Goal: Book appointment/travel/reservation

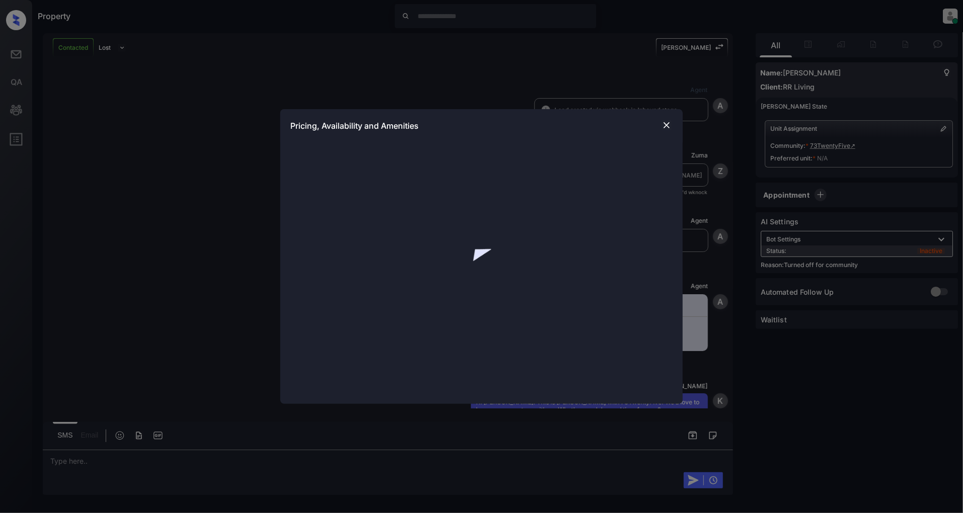
scroll to position [644, 0]
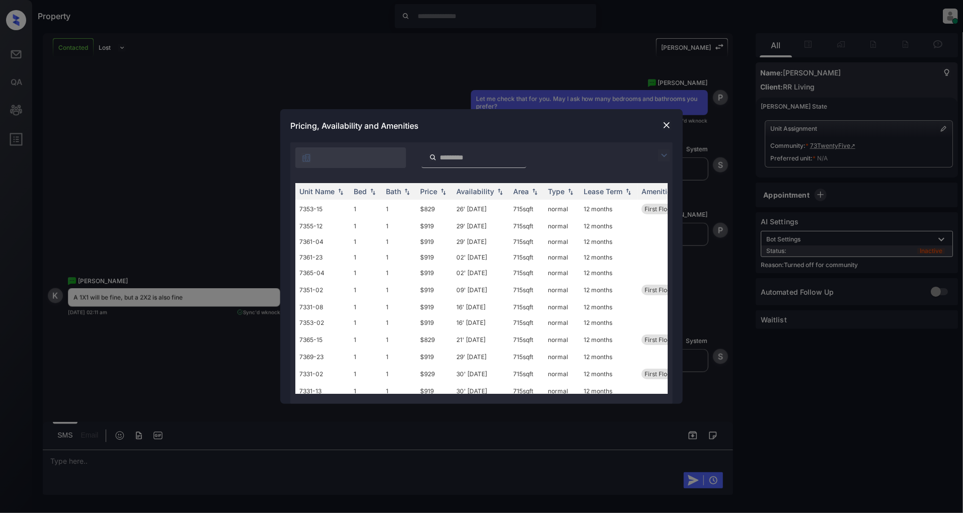
click at [664, 155] on img at bounding box center [664, 155] width 12 height 12
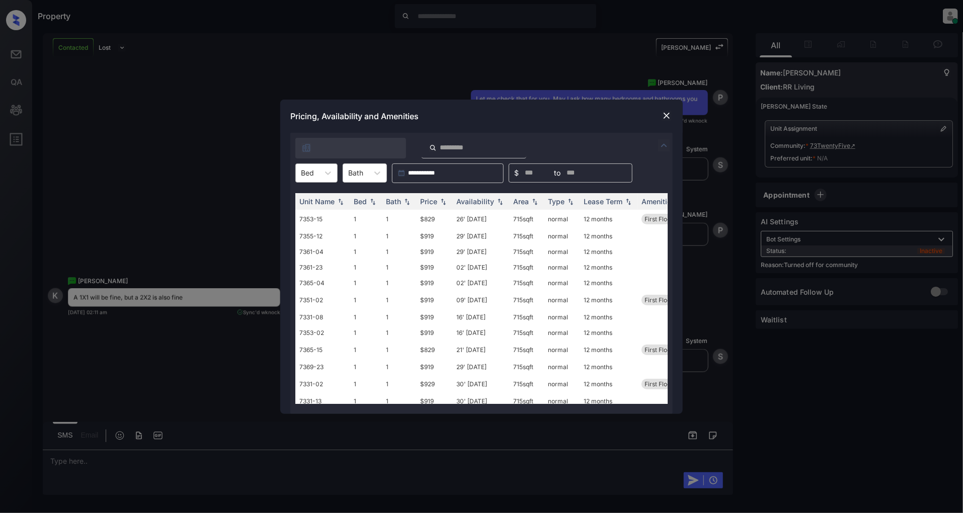
click at [309, 175] on div at bounding box center [307, 173] width 13 height 11
click at [320, 198] on div "1" at bounding box center [316, 198] width 42 height 18
click at [439, 199] on img at bounding box center [443, 201] width 10 height 7
click at [439, 199] on img at bounding box center [443, 202] width 10 height 8
drag, startPoint x: 443, startPoint y: 213, endPoint x: 406, endPoint y: 216, distance: 37.4
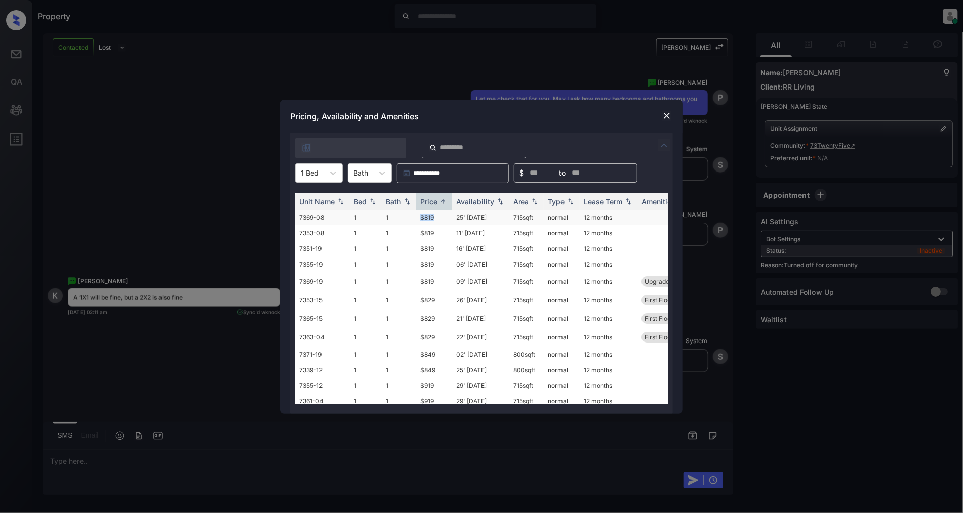
click at [406, 216] on tr "7369-08 1 1 $819 25' Sep 25 715 sqft normal 12 months" at bounding box center [558, 218] width 526 height 16
copy tr "$819"
click at [324, 172] on div at bounding box center [333, 173] width 18 height 18
click at [319, 211] on div "2" at bounding box center [318, 216] width 47 height 18
drag, startPoint x: 447, startPoint y: 215, endPoint x: 409, endPoint y: 214, distance: 37.8
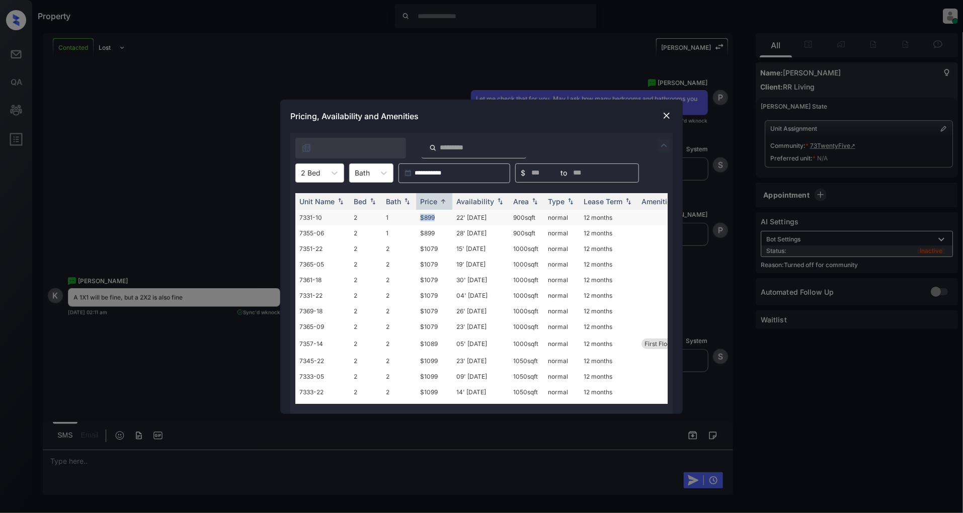
click at [409, 214] on tr "7331-10 2 1 $899 22' Aug 25 900 sqft normal 12 months" at bounding box center [558, 218] width 526 height 16
copy tr "$899"
click at [668, 117] on img at bounding box center [667, 116] width 10 height 10
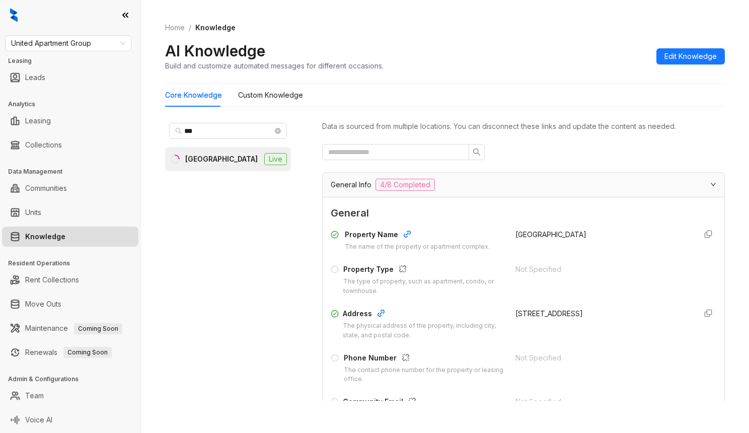
scroll to position [1945, 0]
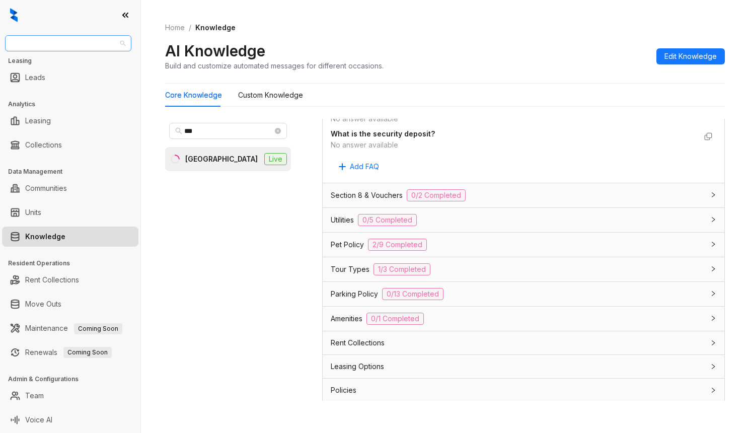
click at [103, 45] on span "United Apartment Group" at bounding box center [68, 43] width 114 height 15
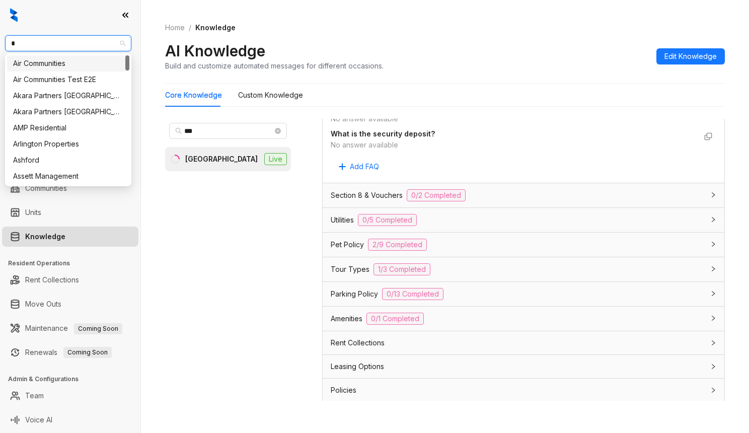
type input "**"
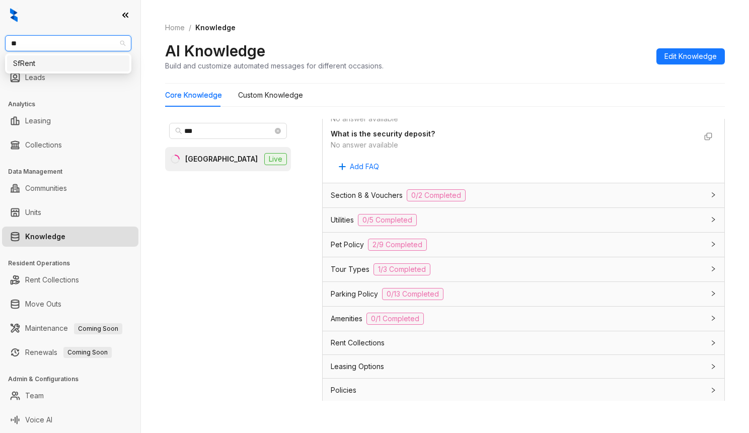
click at [85, 61] on div "SfRent" at bounding box center [68, 63] width 110 height 11
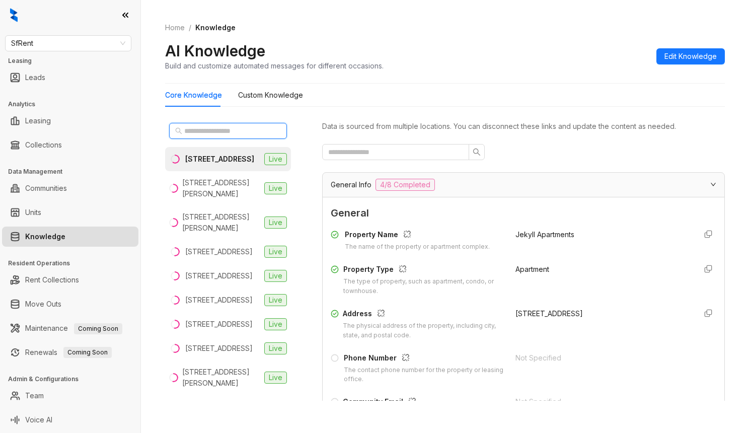
click at [186, 133] on input "text" at bounding box center [228, 130] width 89 height 11
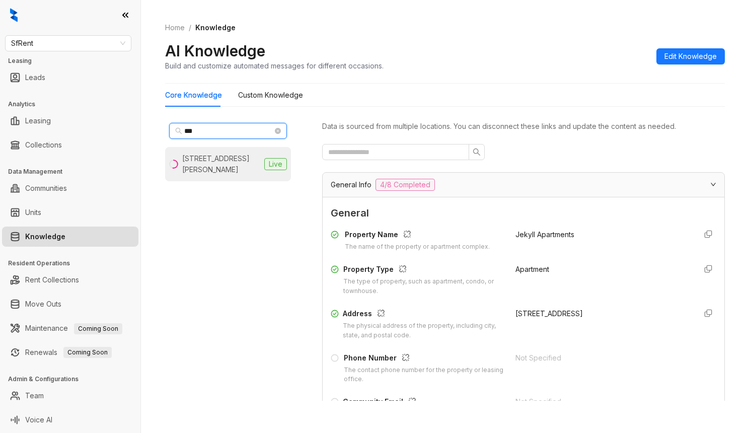
type input "***"
click at [228, 166] on div "424 Jones St, San Francisco, CA" at bounding box center [221, 164] width 78 height 22
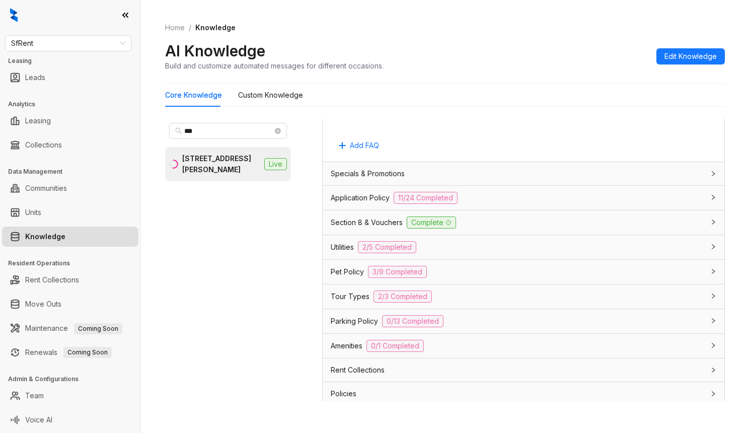
scroll to position [671, 0]
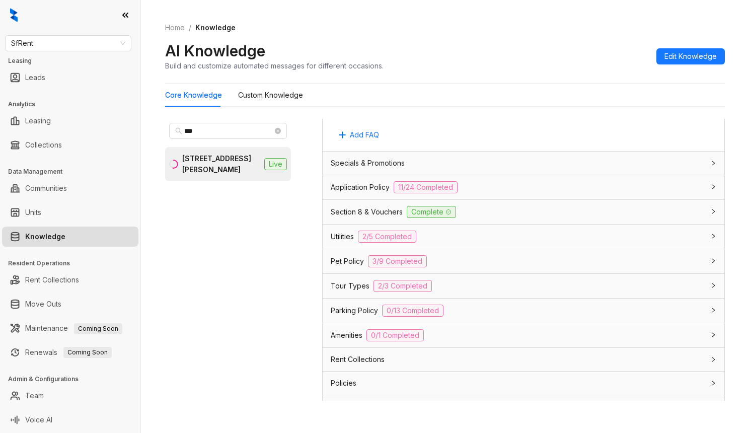
click at [480, 243] on div "Utilities 2/5 Completed" at bounding box center [517, 237] width 373 height 12
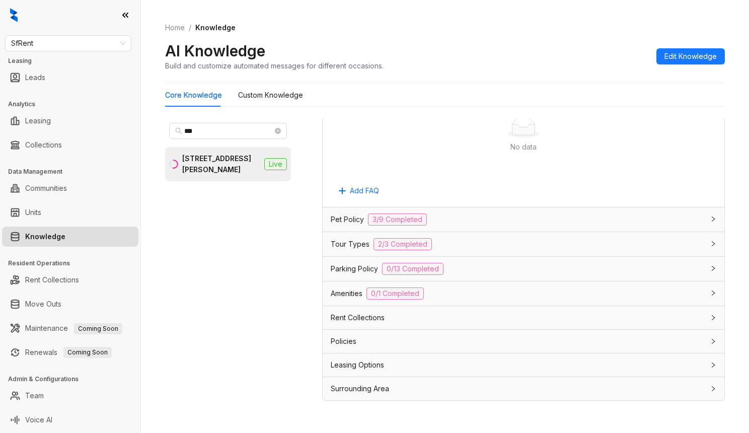
scroll to position [1145, 0]
click at [478, 216] on div "Pet Policy 3/9 Completed" at bounding box center [517, 219] width 373 height 12
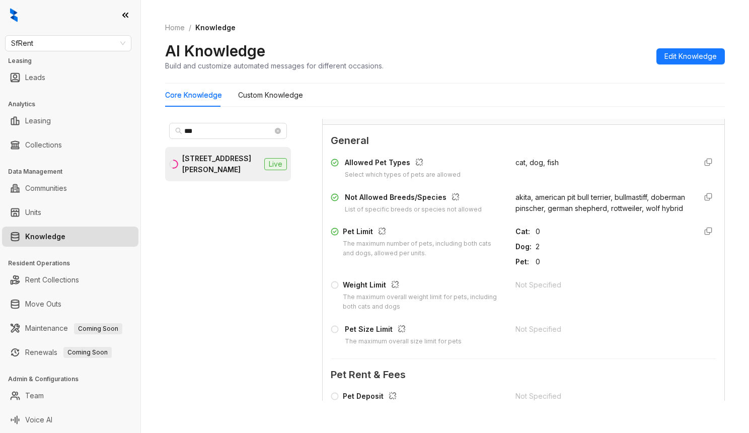
scroll to position [1279, 0]
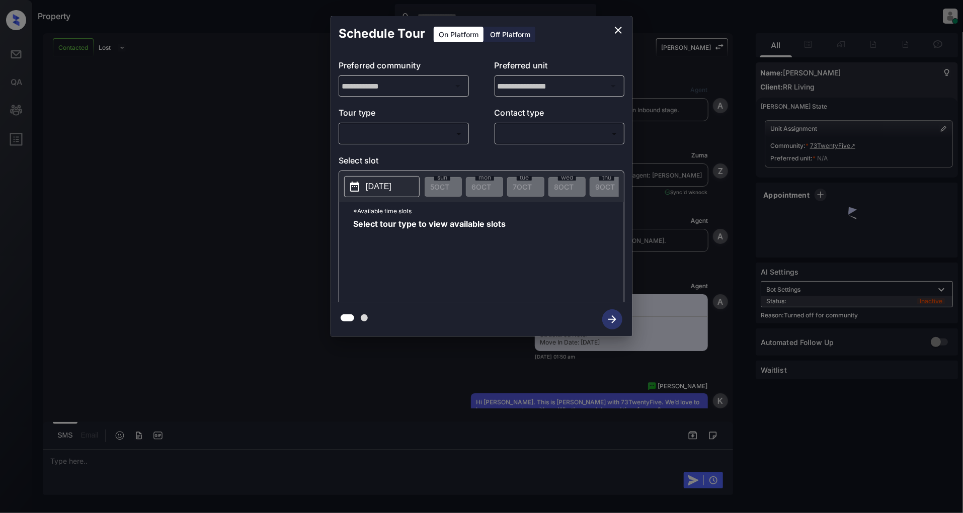
scroll to position [373, 0]
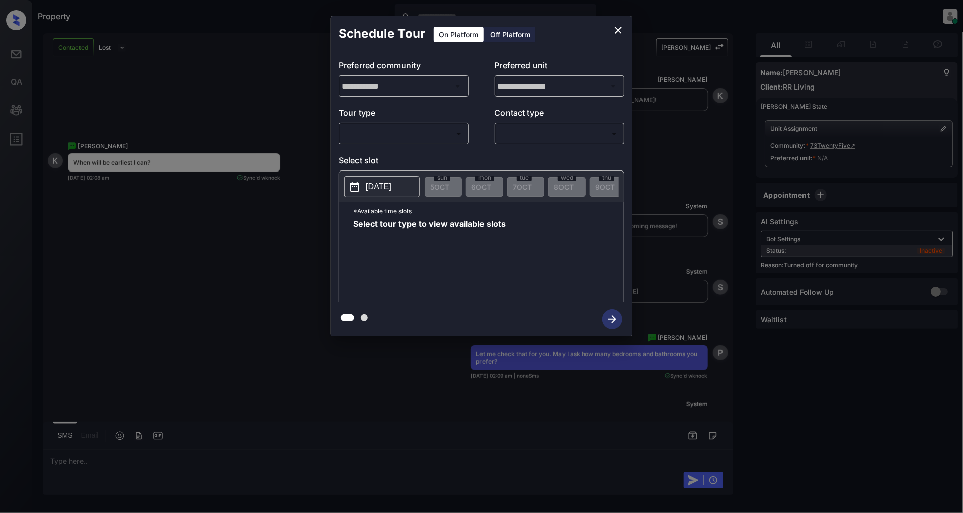
click at [358, 149] on div "**********" at bounding box center [482, 176] width 302 height 251
click at [367, 141] on body "Property Patrick Deasis Online Set yourself offline Set yourself on break Profi…" at bounding box center [481, 256] width 963 height 513
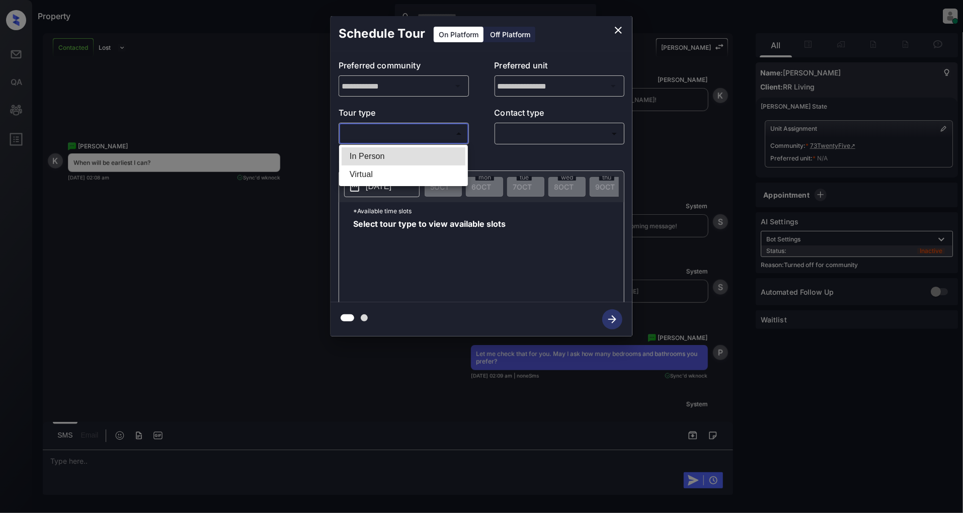
click at [380, 157] on li "In Person" at bounding box center [404, 156] width 124 height 18
type input "********"
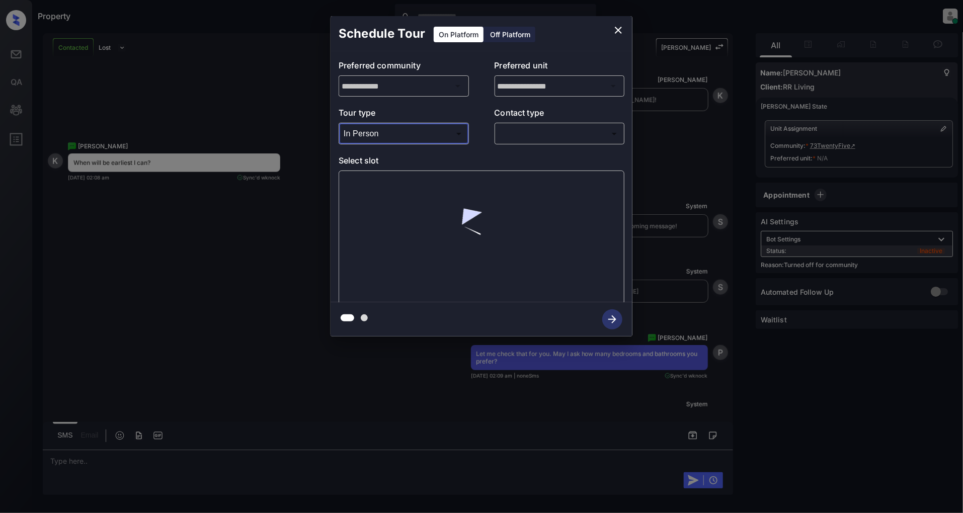
click at [555, 132] on body "Property Patrick Deasis Online Set yourself offline Set yourself on break Profi…" at bounding box center [481, 256] width 963 height 513
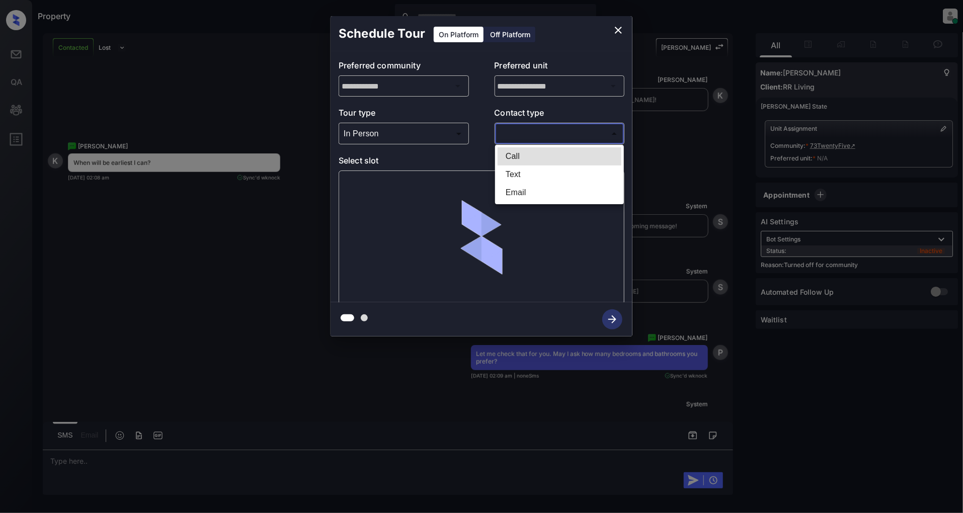
click at [514, 172] on li "Text" at bounding box center [560, 175] width 124 height 18
type input "****"
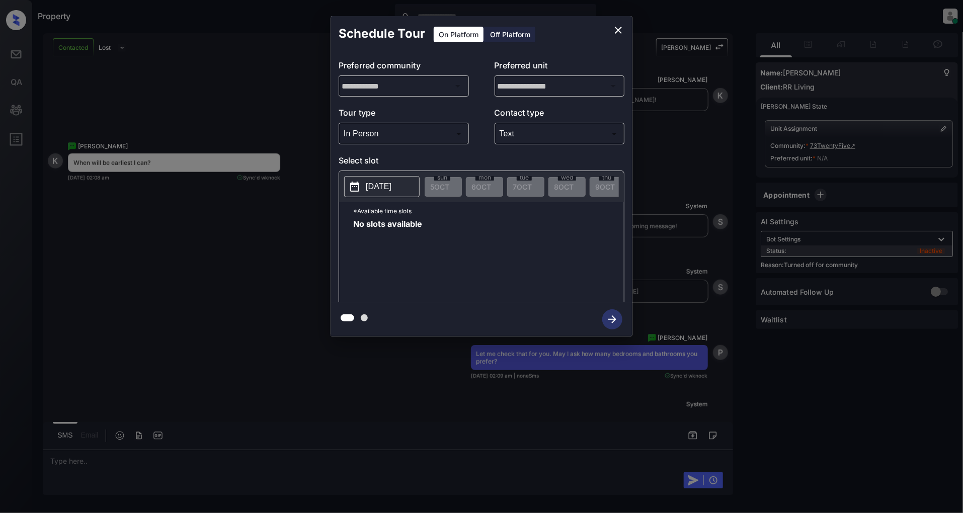
click at [392, 183] on p "2025-10-05" at bounding box center [379, 187] width 26 height 12
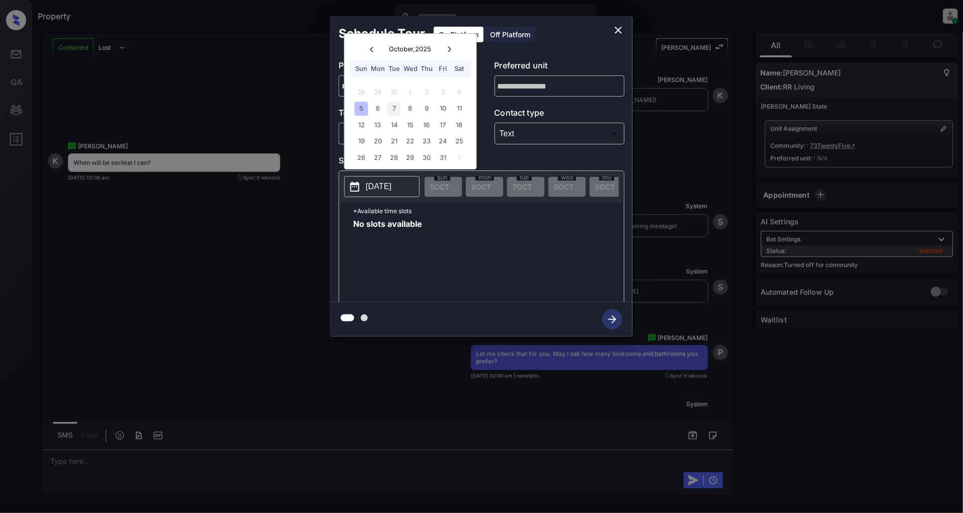
click at [399, 109] on div "7" at bounding box center [395, 109] width 14 height 14
click at [423, 108] on div "9" at bounding box center [427, 109] width 14 height 14
click at [618, 31] on icon "close" at bounding box center [618, 30] width 7 height 7
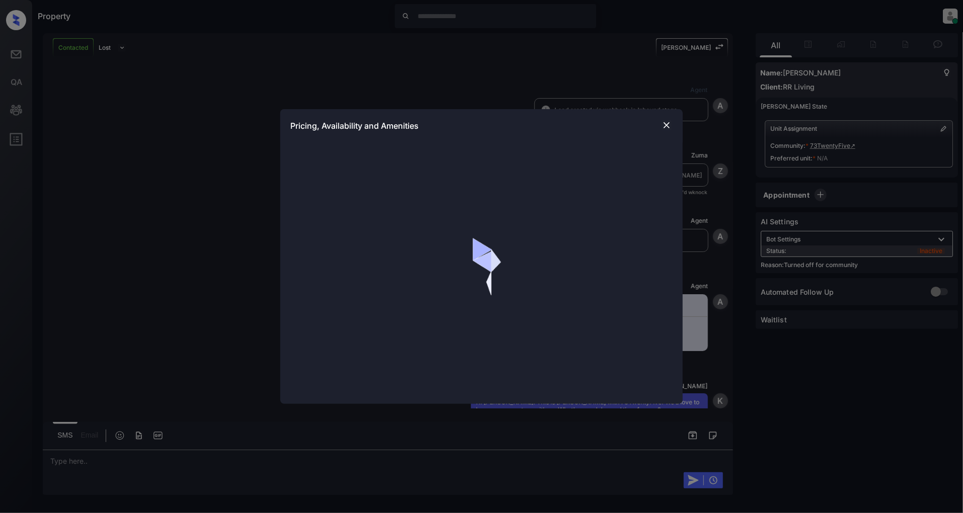
scroll to position [1100, 0]
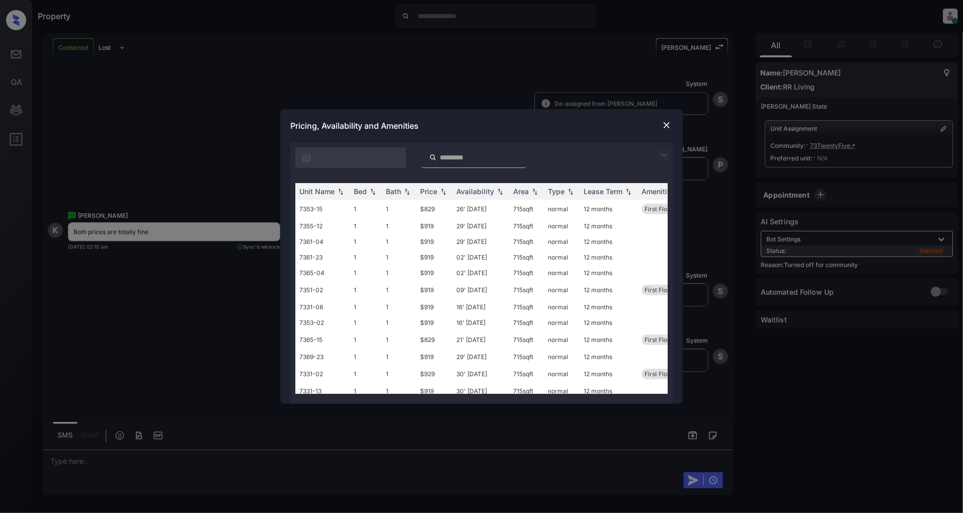
click at [662, 156] on img at bounding box center [664, 155] width 12 height 12
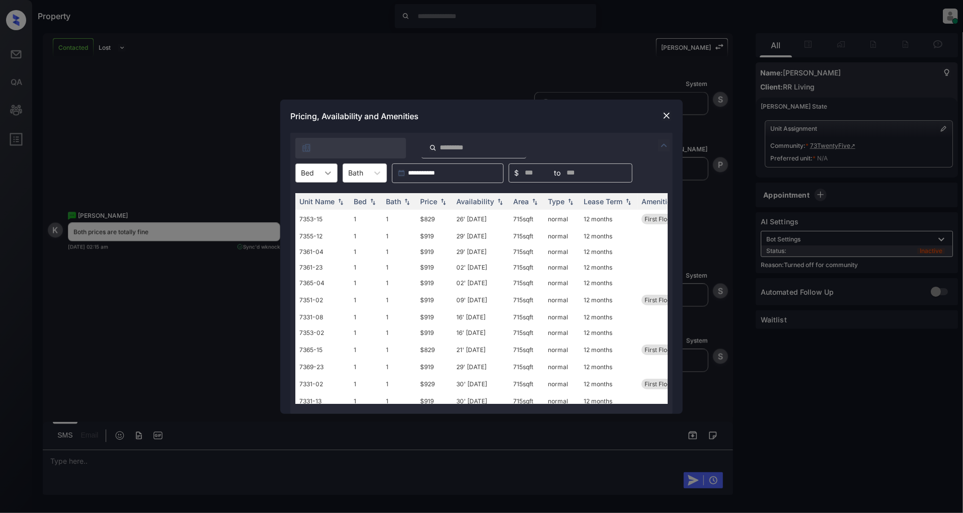
click at [334, 169] on div at bounding box center [328, 173] width 18 height 18
click at [304, 200] on div "1" at bounding box center [316, 198] width 42 height 18
click at [445, 202] on img at bounding box center [443, 201] width 10 height 7
click at [431, 219] on td "$819" at bounding box center [434, 218] width 36 height 16
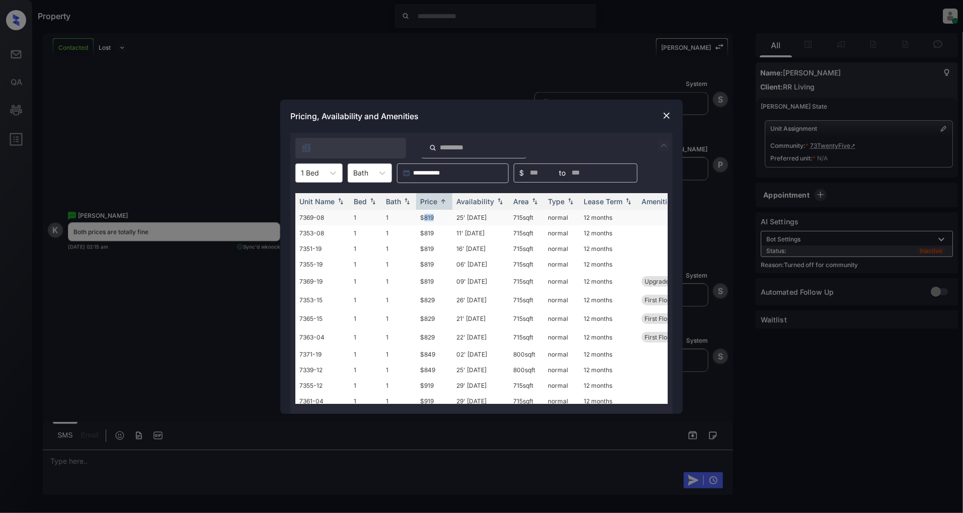
click at [431, 219] on td "$819" at bounding box center [434, 218] width 36 height 16
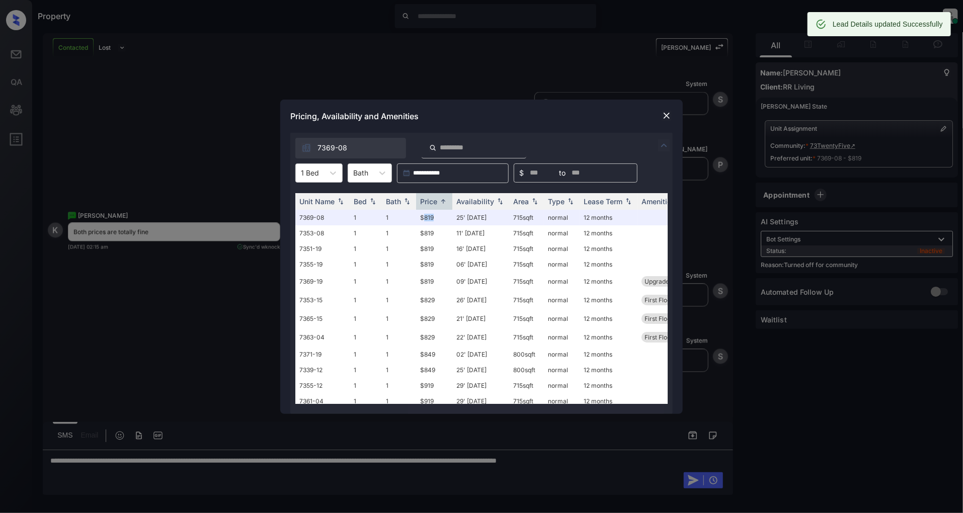
click at [662, 115] on img at bounding box center [667, 116] width 10 height 10
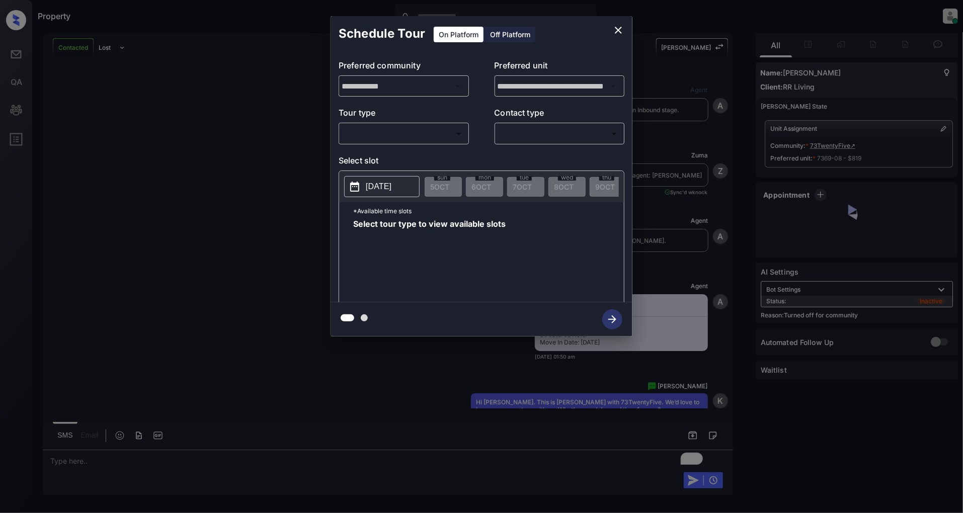
scroll to position [1166, 0]
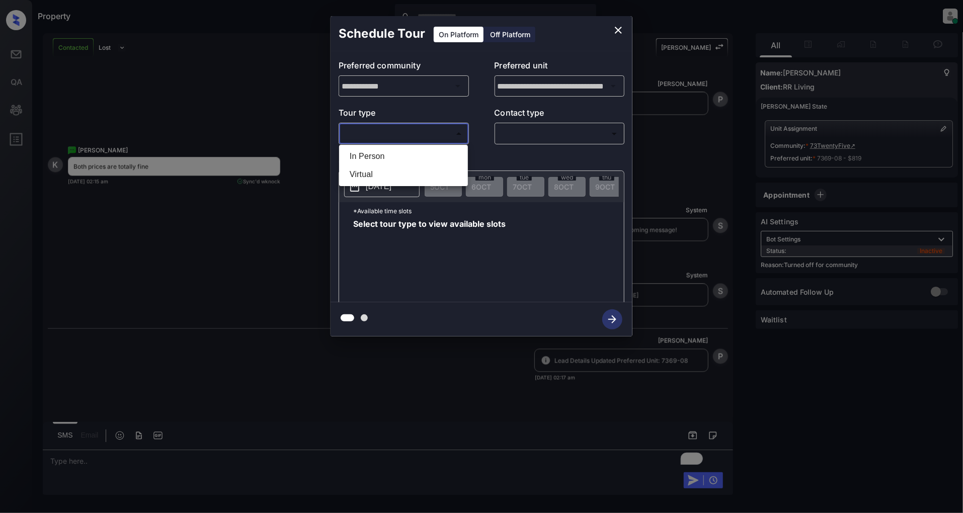
click at [399, 135] on body "Property Patrick Deasis Online Set yourself offline Set yourself on break Profi…" at bounding box center [481, 256] width 963 height 513
click at [391, 157] on li "In Person" at bounding box center [404, 156] width 124 height 18
type input "********"
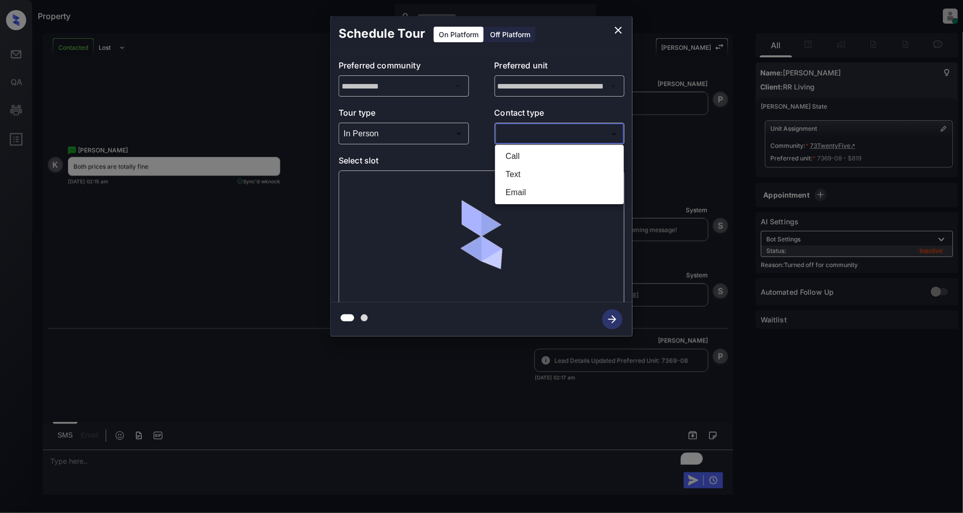
click at [540, 135] on body "Property Patrick Deasis Online Set yourself offline Set yourself on break Profi…" at bounding box center [481, 256] width 963 height 513
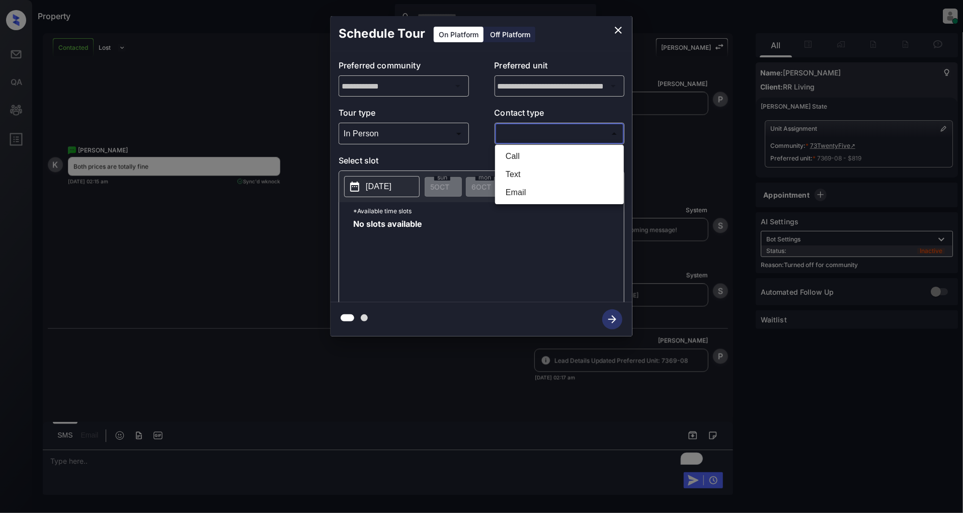
click at [530, 175] on li "Text" at bounding box center [560, 175] width 124 height 18
type input "****"
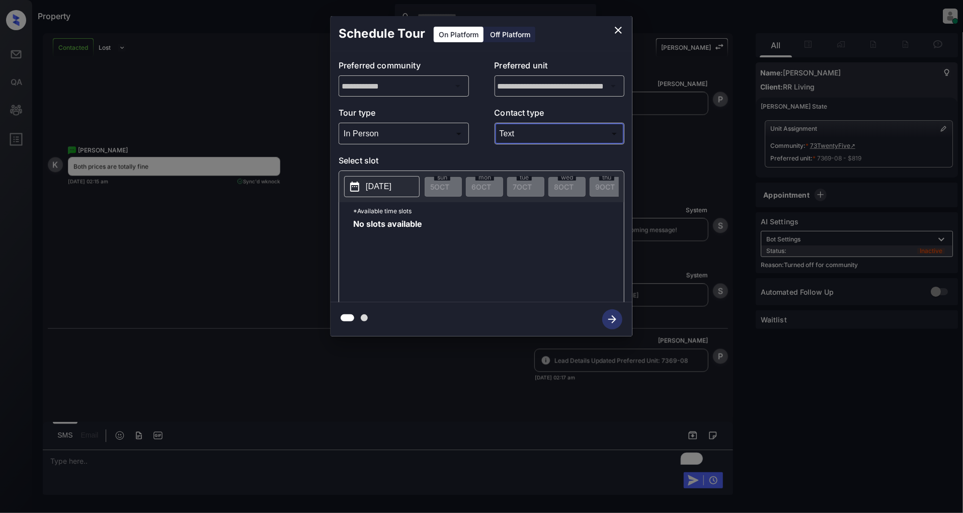
click at [377, 188] on p "[DATE]" at bounding box center [379, 187] width 26 height 12
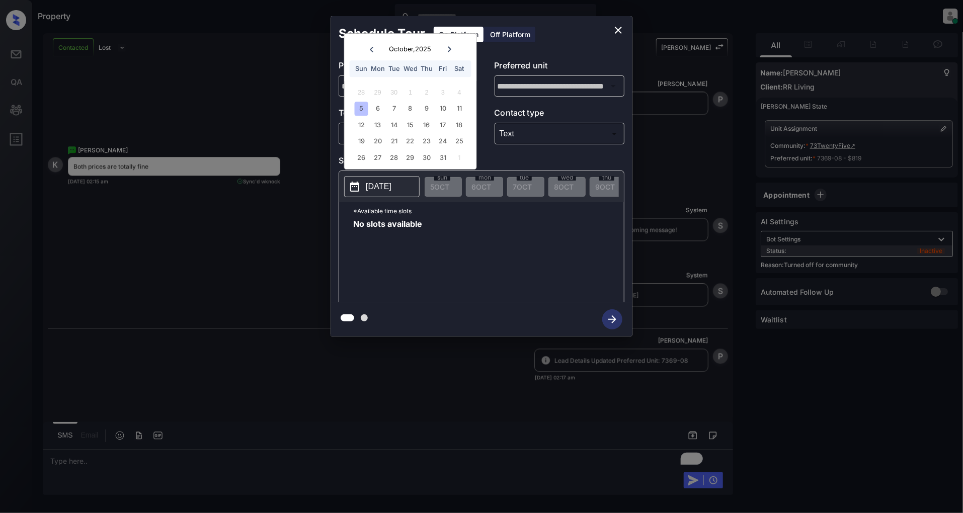
click at [397, 117] on div "12 13 14 15 16 17 18" at bounding box center [410, 125] width 125 height 16
click at [395, 124] on div "14" at bounding box center [395, 125] width 14 height 14
click at [621, 30] on icon "close" at bounding box center [619, 30] width 12 height 12
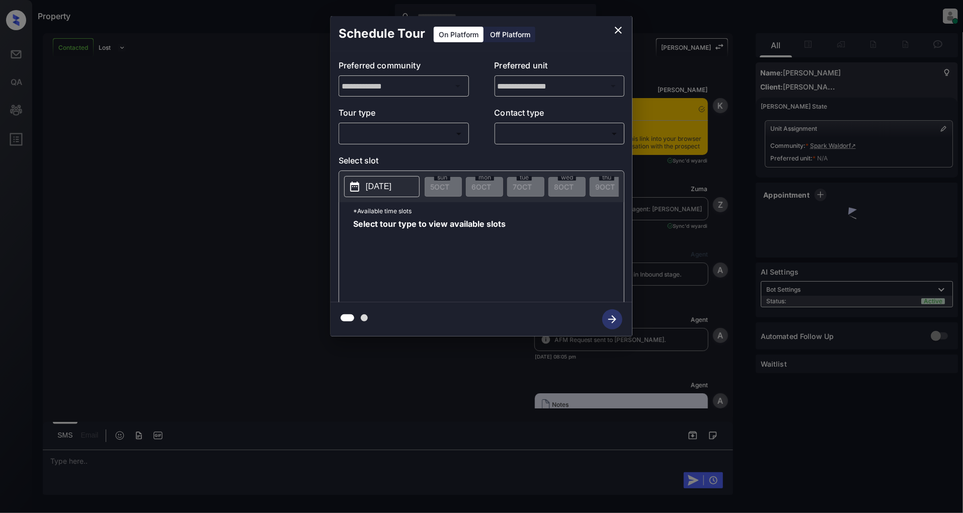
scroll to position [957, 0]
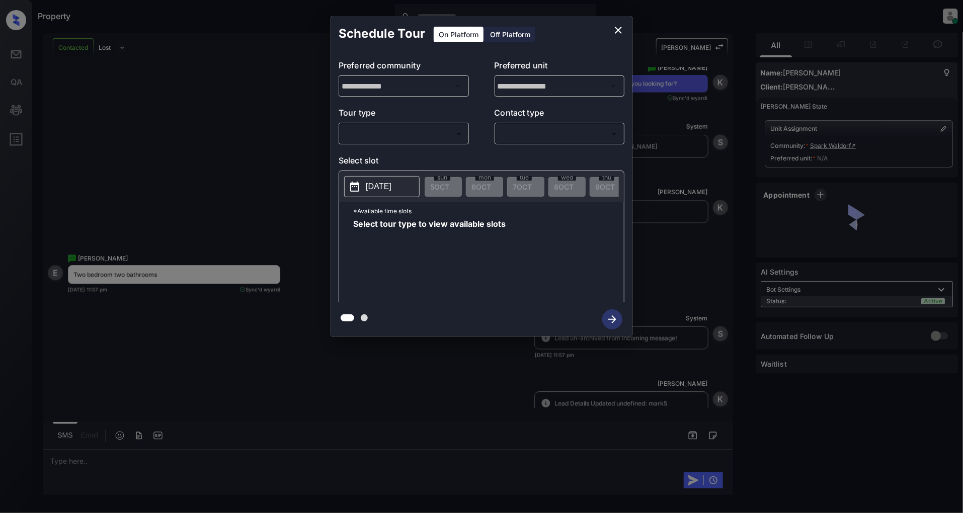
click at [394, 134] on body "Property [PERSON_NAME] Online Set yourself offline Set yourself on break Profil…" at bounding box center [481, 256] width 963 height 513
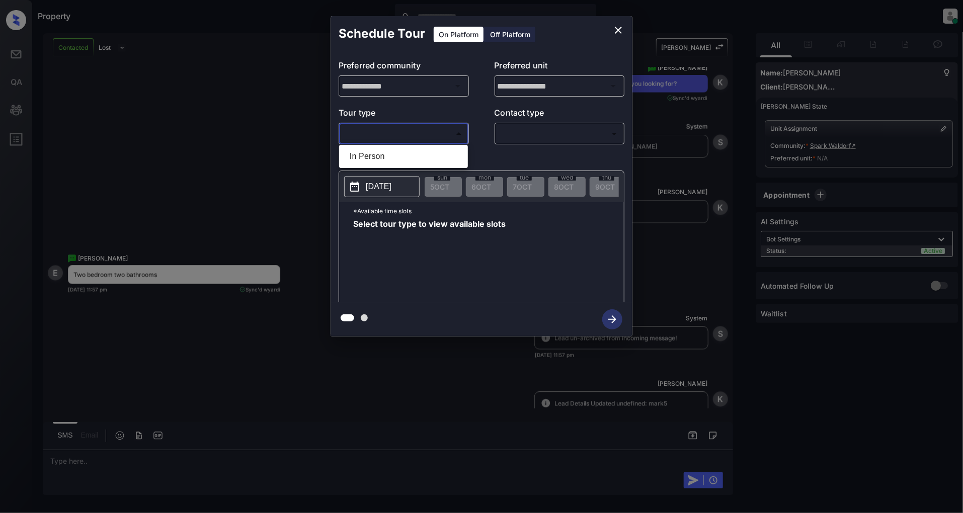
click at [390, 153] on li "In Person" at bounding box center [404, 156] width 124 height 18
type input "********"
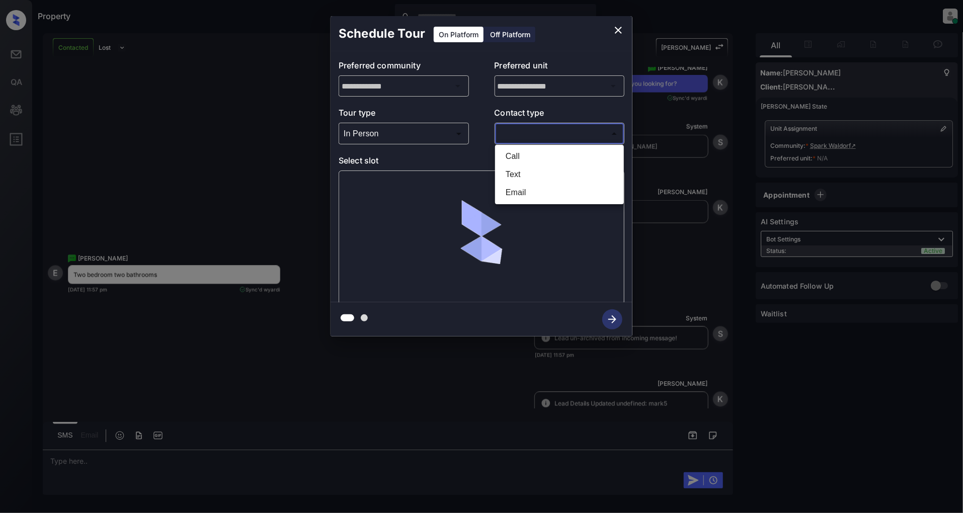
click at [553, 142] on body "Property Patrick Deasis Online Set yourself offline Set yourself on break Profi…" at bounding box center [481, 256] width 963 height 513
click at [527, 173] on li "Text" at bounding box center [560, 175] width 124 height 18
type input "****"
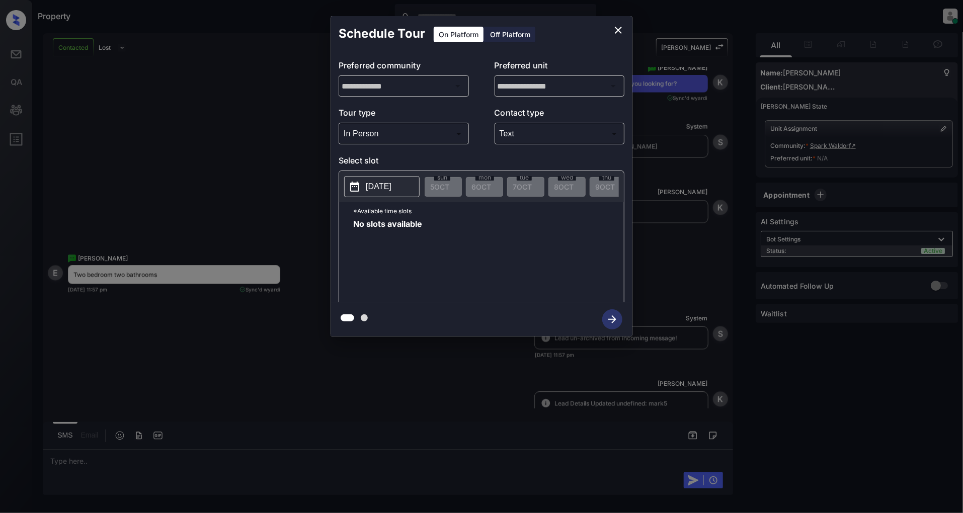
click at [390, 185] on p "[DATE]" at bounding box center [379, 187] width 26 height 12
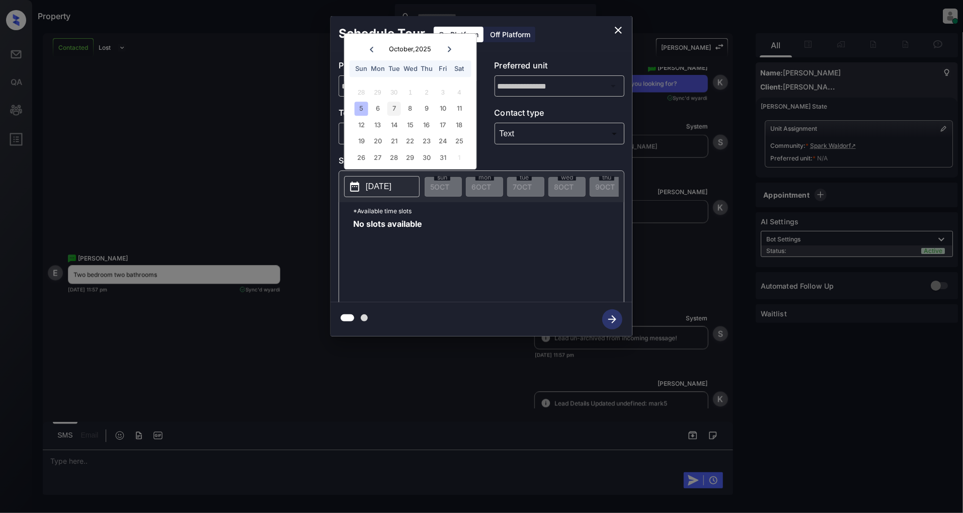
click at [394, 111] on div "7" at bounding box center [395, 109] width 14 height 14
click at [412, 108] on div "8" at bounding box center [411, 109] width 14 height 14
click at [438, 111] on div "10" at bounding box center [443, 109] width 14 height 14
click at [613, 33] on icon "close" at bounding box center [619, 30] width 12 height 12
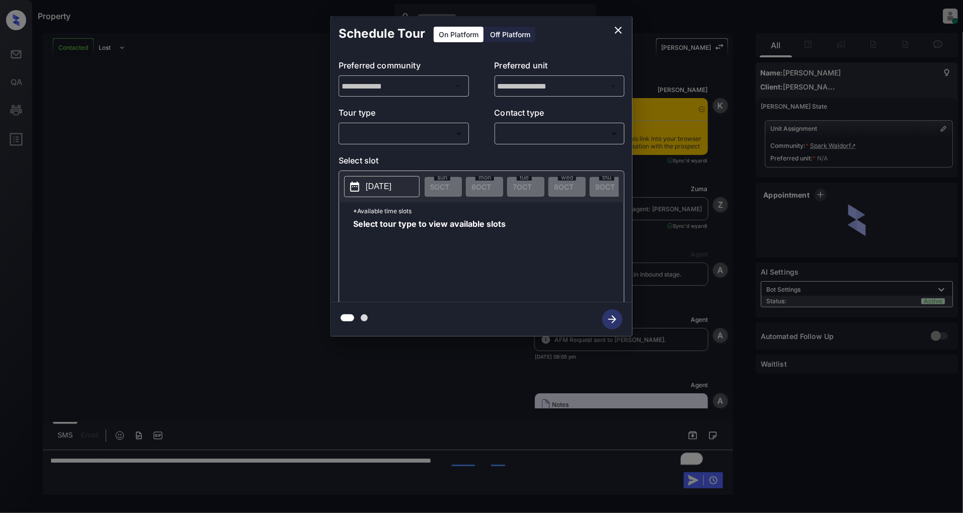
scroll to position [1516, 0]
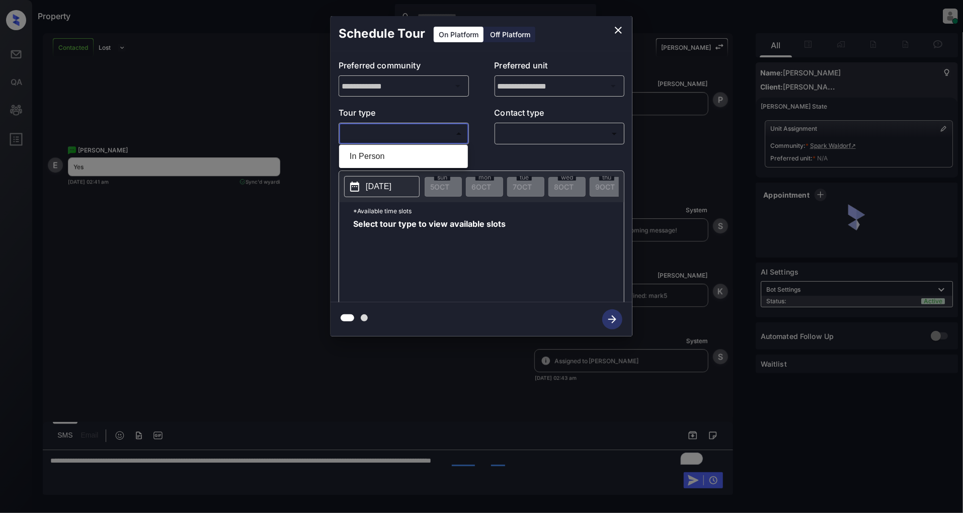
click at [414, 136] on body "Property Patrick Deasis Online Set yourself offline Set yourself on break Profi…" at bounding box center [481, 256] width 963 height 513
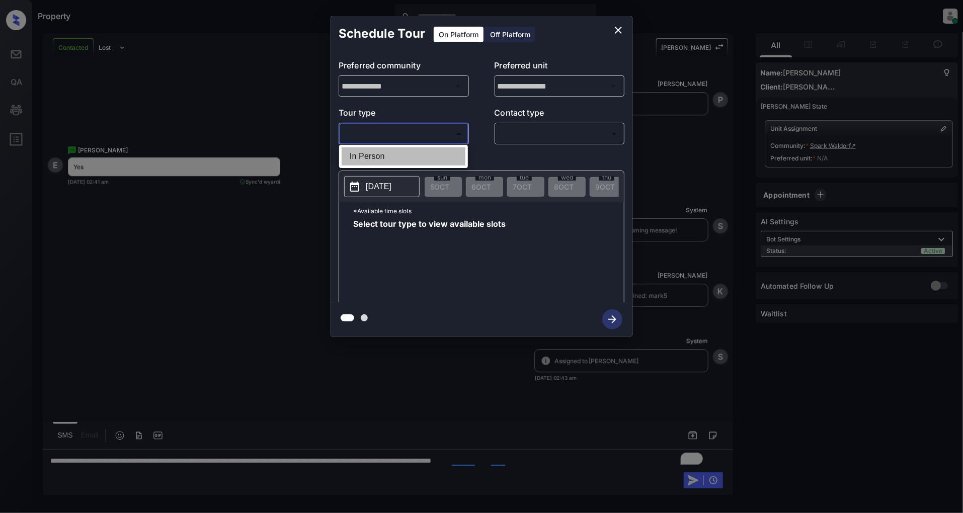
click at [398, 147] on li "In Person" at bounding box center [404, 156] width 124 height 18
type input "********"
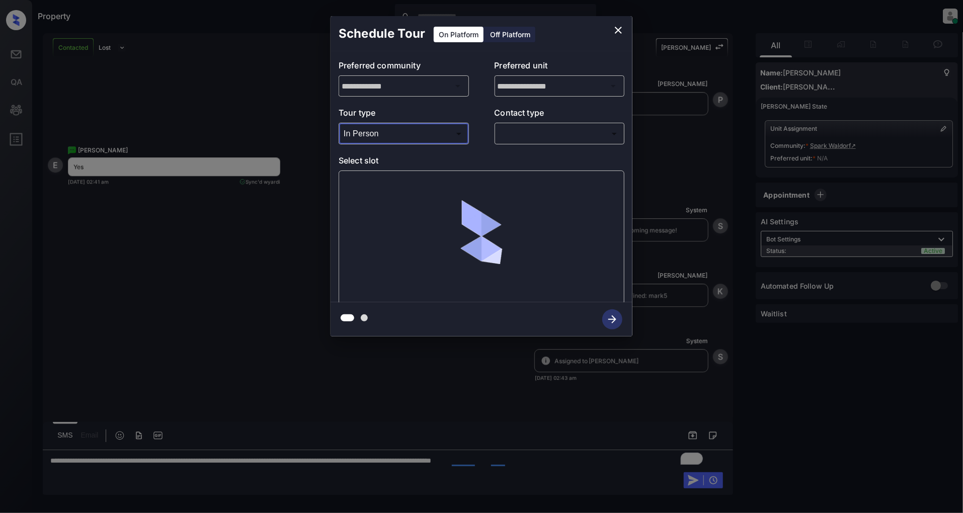
click at [528, 137] on body "Property Patrick Deasis Online Set yourself offline Set yourself on break Profi…" at bounding box center [481, 256] width 963 height 513
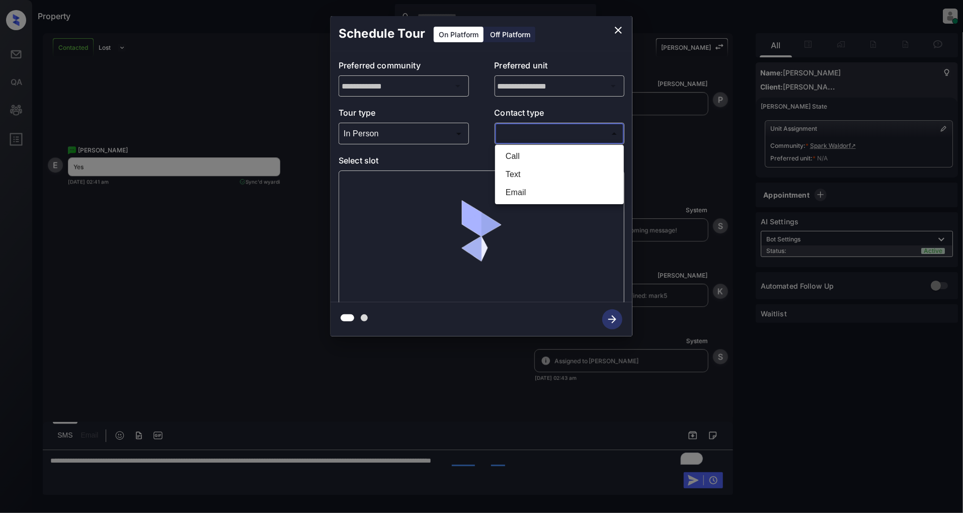
click at [527, 166] on li "Text" at bounding box center [560, 175] width 124 height 18
type input "****"
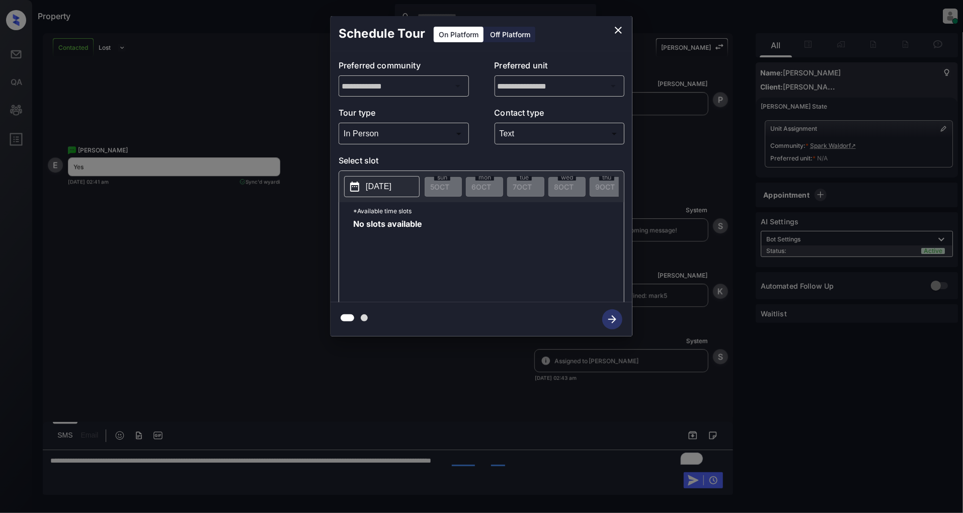
click at [392, 190] on p "[DATE]" at bounding box center [379, 187] width 26 height 12
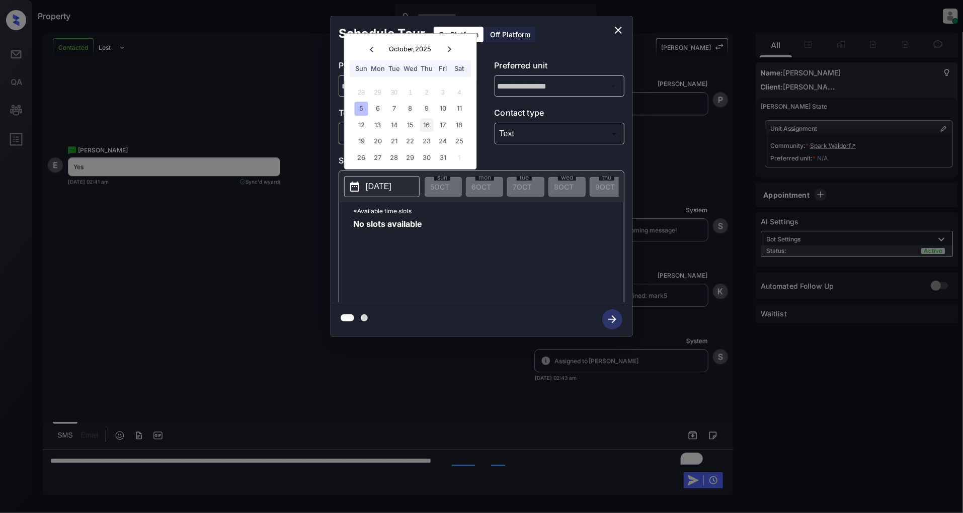
click at [428, 126] on div "16" at bounding box center [427, 125] width 14 height 14
click at [443, 123] on div "17" at bounding box center [443, 125] width 14 height 14
click at [459, 123] on div "18" at bounding box center [459, 125] width 14 height 14
click at [618, 31] on icon "close" at bounding box center [618, 30] width 7 height 7
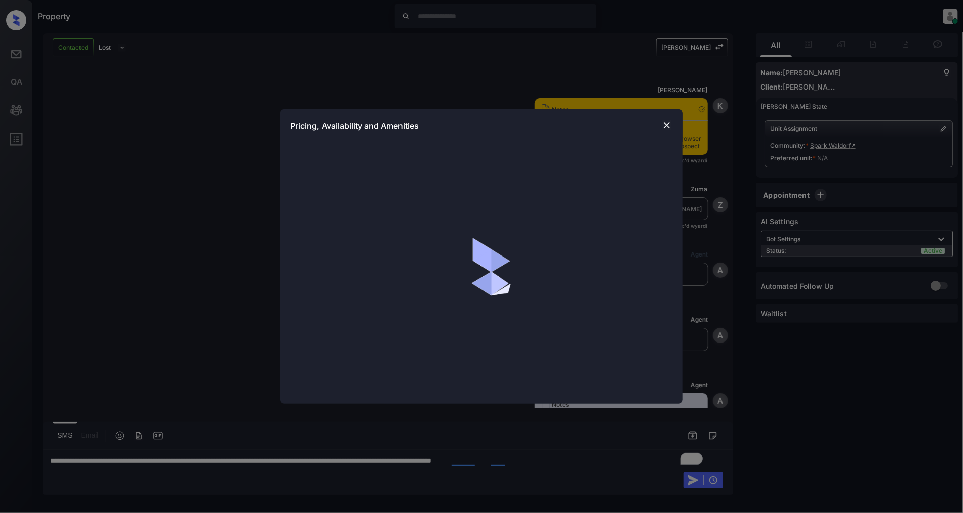
scroll to position [1516, 0]
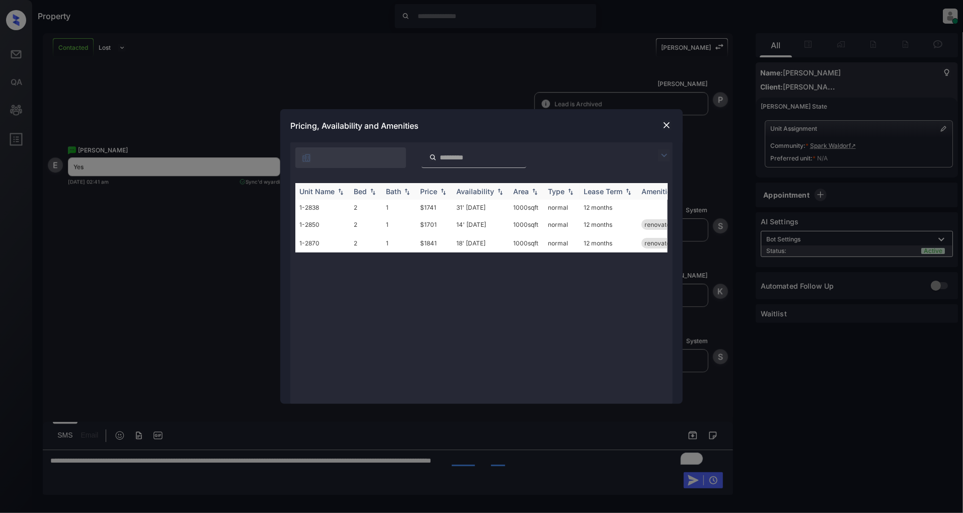
click at [449, 192] on th "Price" at bounding box center [434, 191] width 36 height 17
click at [430, 209] on td "$1701" at bounding box center [434, 209] width 36 height 19
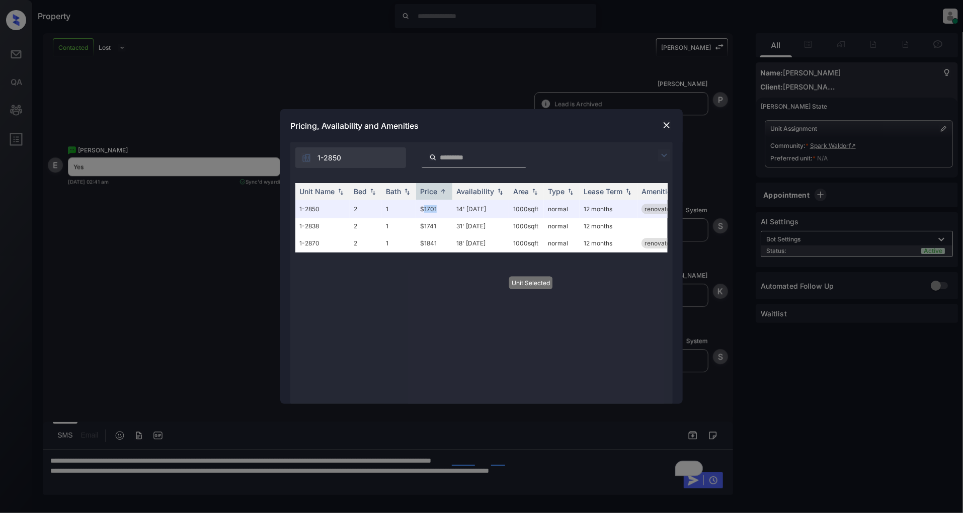
click at [669, 127] on img at bounding box center [667, 125] width 10 height 10
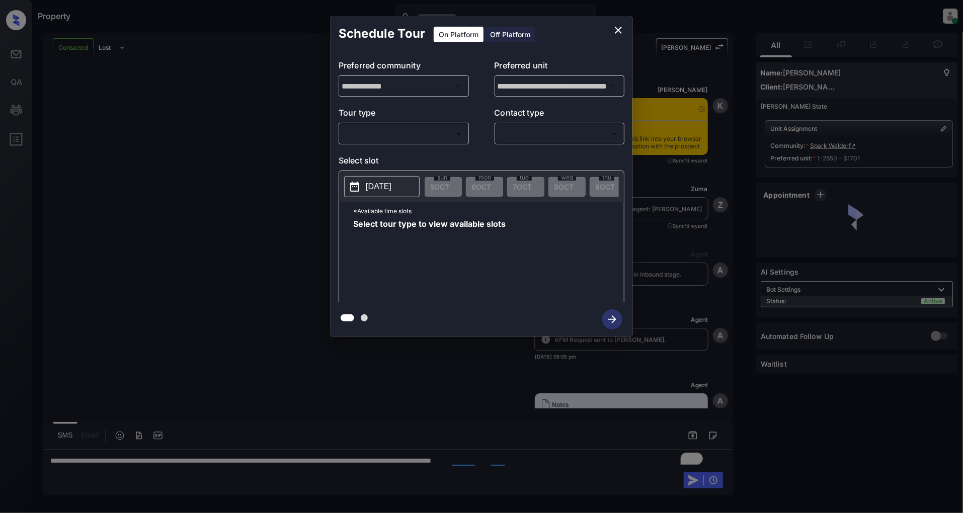
scroll to position [1582, 0]
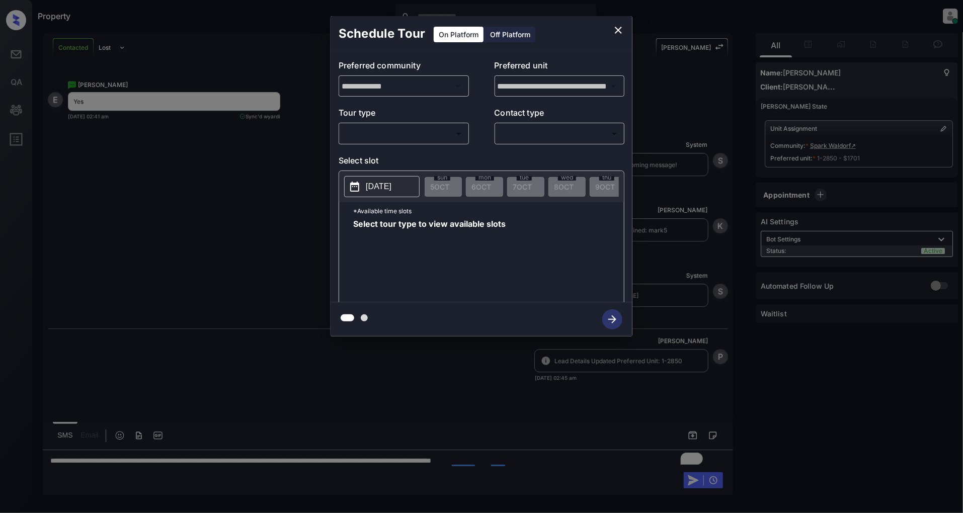
click at [420, 139] on body "Property Patrick Deasis Online Set yourself offline Set yourself on break Profi…" at bounding box center [481, 256] width 963 height 513
click at [390, 158] on li "In Person" at bounding box center [404, 156] width 124 height 18
type input "********"
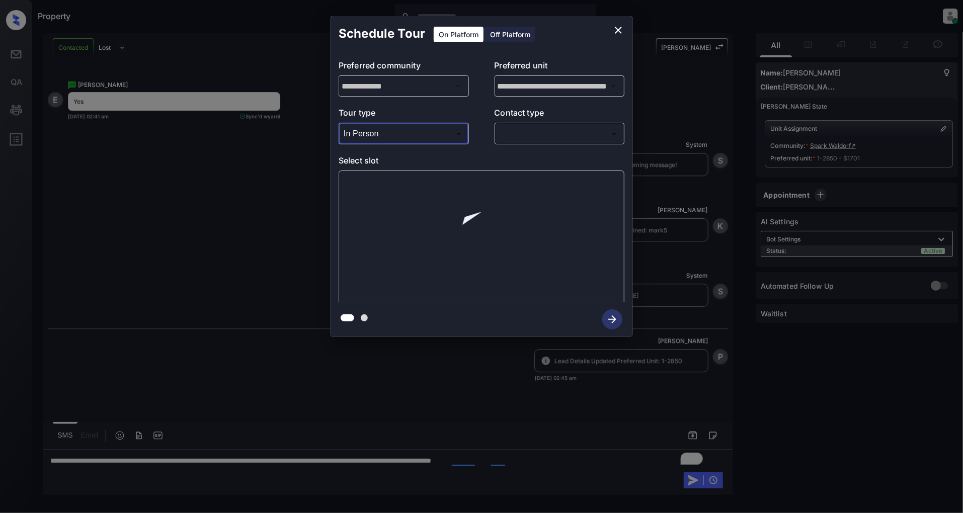
click at [526, 138] on body "Property Patrick Deasis Online Set yourself offline Set yourself on break Profi…" at bounding box center [481, 256] width 963 height 513
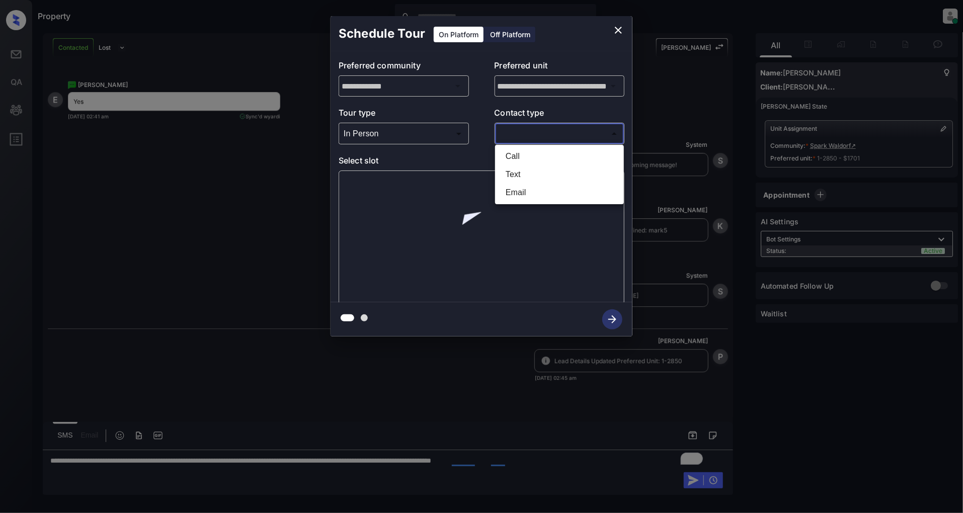
click at [534, 172] on li "Text" at bounding box center [560, 175] width 124 height 18
type input "****"
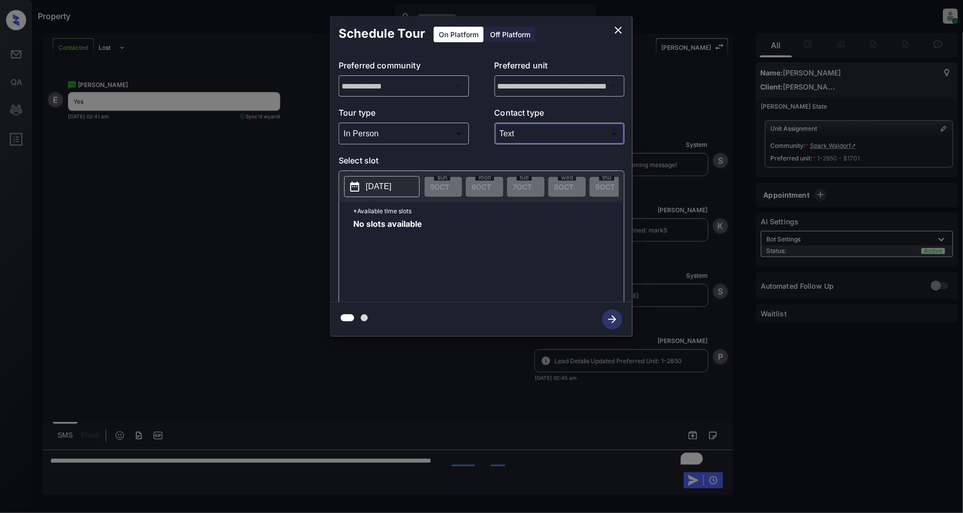
click at [385, 197] on div "[DATE]" at bounding box center [381, 186] width 75 height 21
click at [383, 192] on p "[DATE]" at bounding box center [379, 187] width 26 height 12
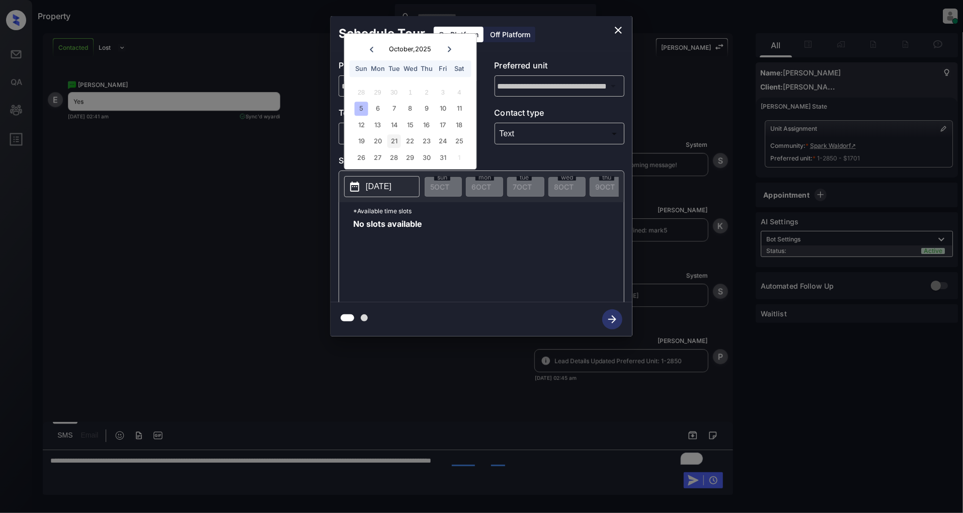
click at [388, 146] on div "21" at bounding box center [395, 142] width 14 height 14
click at [406, 143] on div "22" at bounding box center [411, 142] width 14 height 14
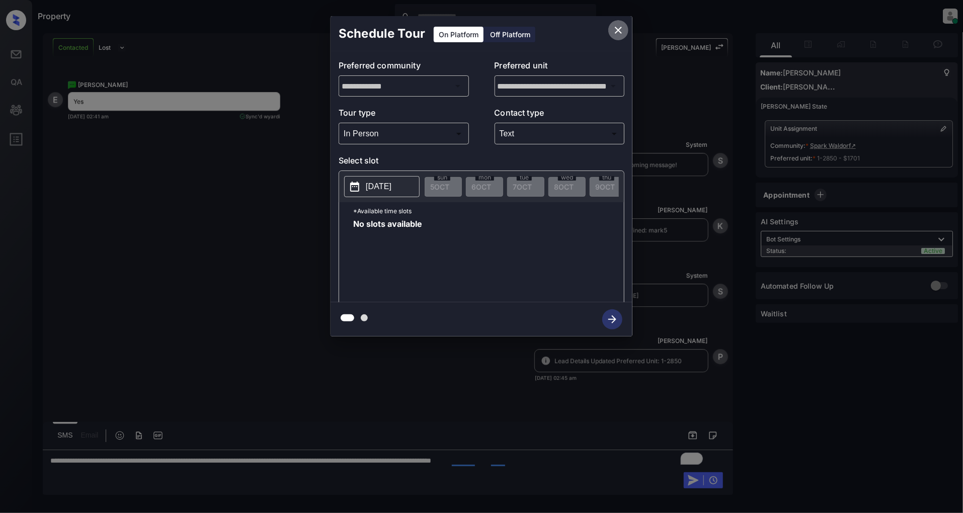
click at [622, 24] on icon "close" at bounding box center [619, 30] width 12 height 12
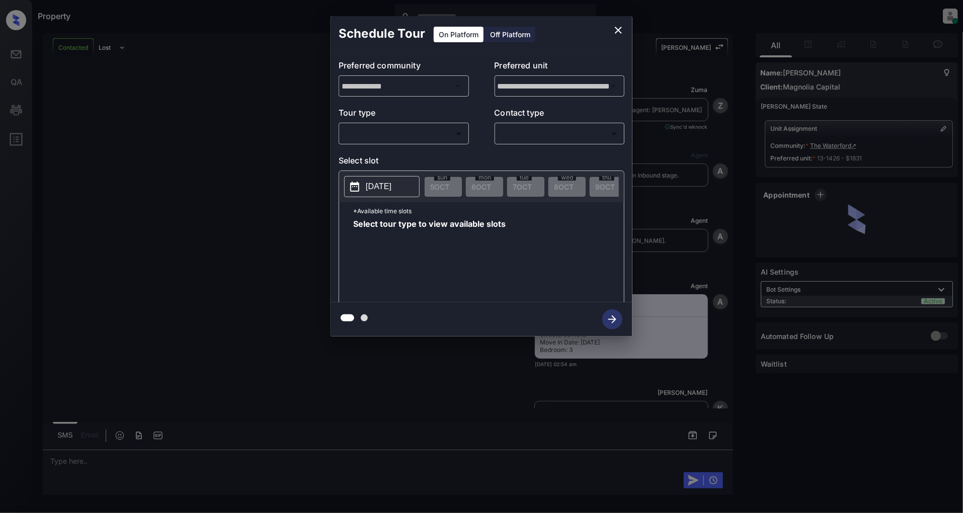
scroll to position [465, 0]
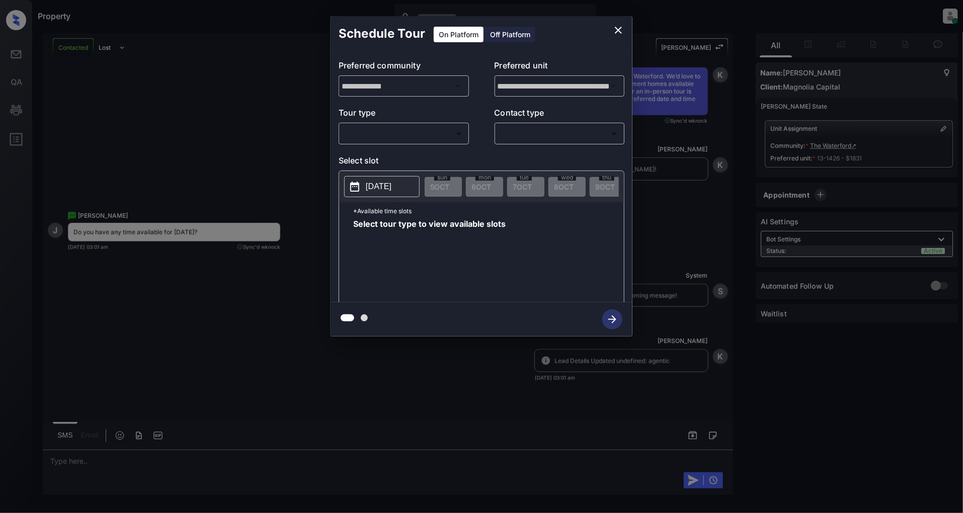
click at [402, 129] on body "Property [PERSON_NAME] Online Set yourself offline Set yourself on break Profil…" at bounding box center [481, 256] width 963 height 513
click at [386, 154] on li "In Person" at bounding box center [404, 156] width 124 height 18
type input "********"
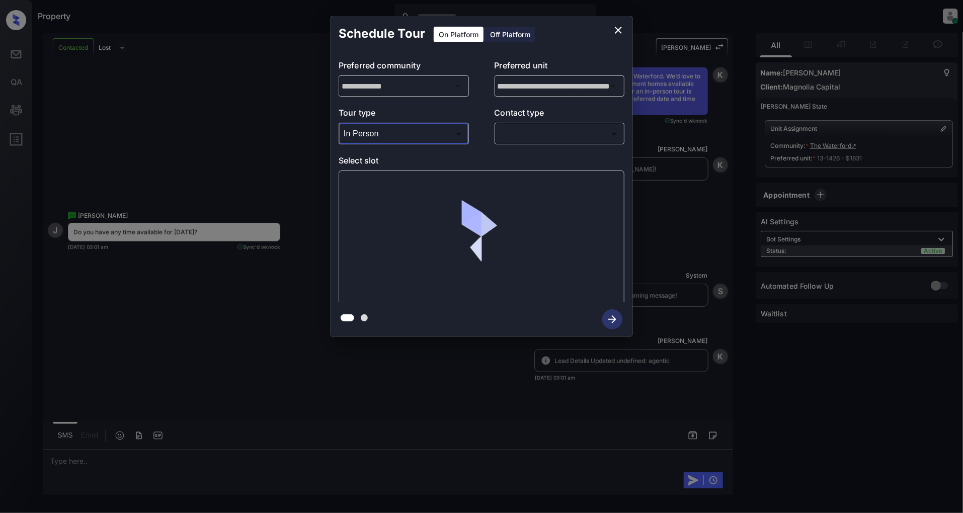
click at [515, 134] on body "Property [PERSON_NAME] Online Set yourself offline Set yourself on break Profil…" at bounding box center [481, 256] width 963 height 513
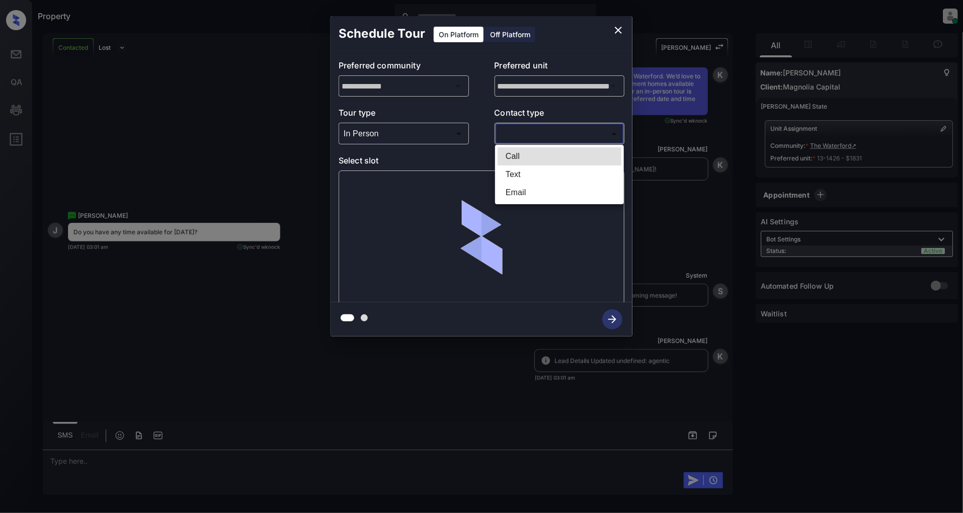
click at [514, 172] on li "Text" at bounding box center [560, 175] width 124 height 18
type input "****"
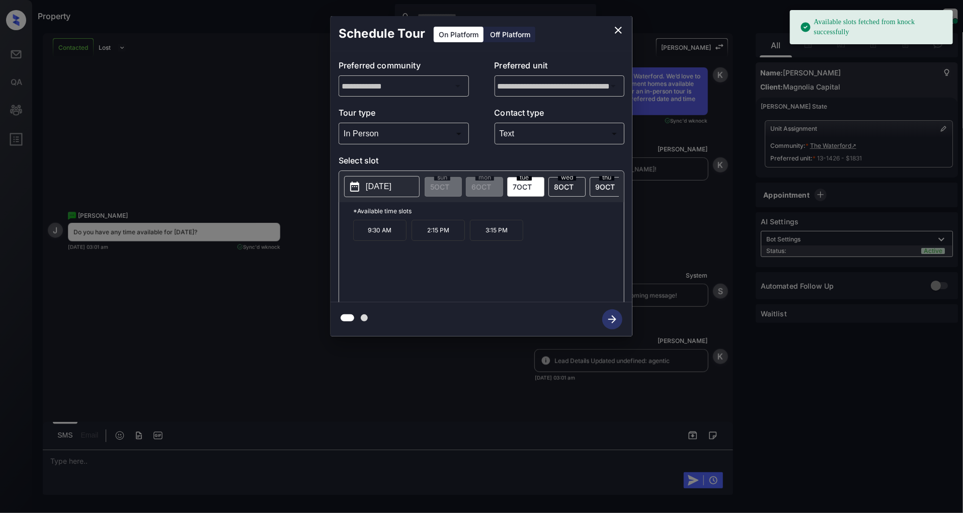
click at [392, 189] on p "[DATE]" at bounding box center [379, 187] width 26 height 12
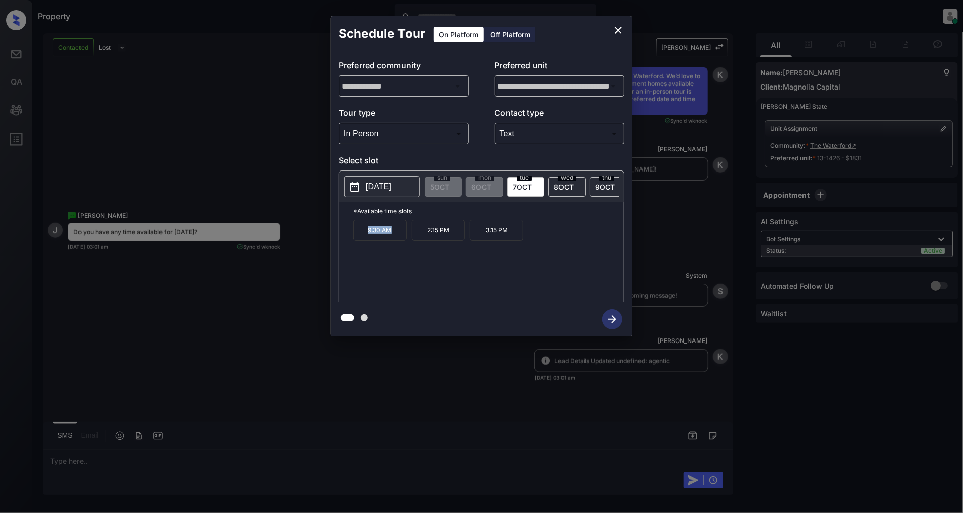
drag, startPoint x: 384, startPoint y: 239, endPoint x: 341, endPoint y: 240, distance: 42.3
click at [341, 240] on div "*Available time slots 9:30 AM 2:15 PM 3:15 PM" at bounding box center [481, 253] width 285 height 103
copy p "9:30 AM"
drag, startPoint x: 449, startPoint y: 238, endPoint x: 414, endPoint y: 238, distance: 34.7
click at [414, 238] on p "2:15 PM" at bounding box center [438, 230] width 53 height 21
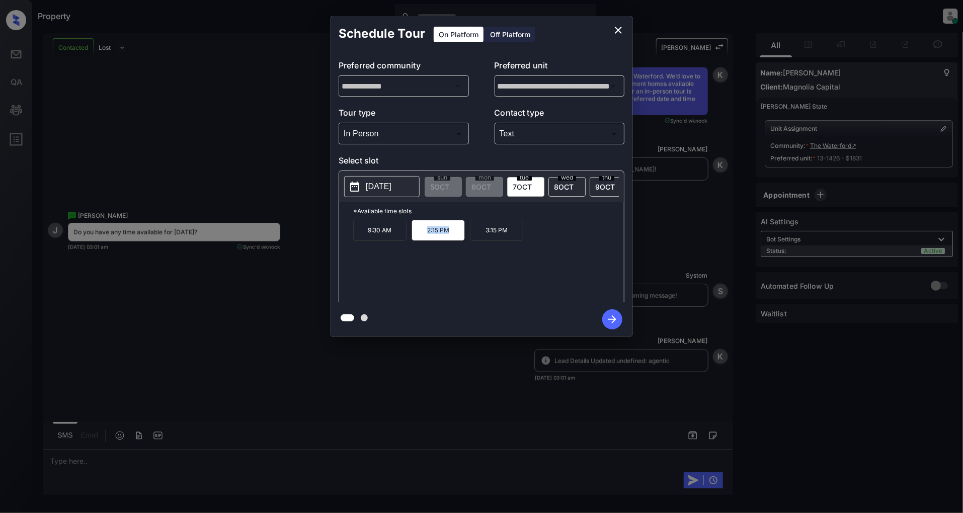
copy p "2:15 PM"
drag, startPoint x: 511, startPoint y: 237, endPoint x: 479, endPoint y: 237, distance: 32.2
click at [479, 237] on p "3:15 PM" at bounding box center [496, 230] width 53 height 21
copy p "3:15 PM"
click at [621, 31] on icon "close" at bounding box center [619, 30] width 12 height 12
